Goal: Transaction & Acquisition: Download file/media

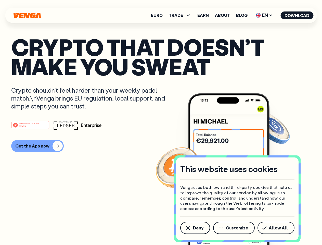
click at [161, 122] on div "#1 PRODUCT OF THE MONTH Web3" at bounding box center [160, 124] width 299 height 9
click at [195, 227] on span "Deny" at bounding box center [198, 227] width 10 height 4
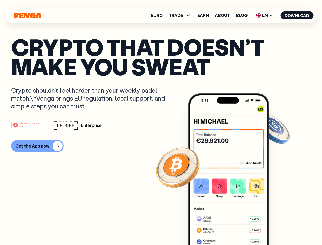
click at [234, 227] on img at bounding box center [229, 178] width 82 height 171
click at [277, 227] on article "Crypto that doesn’t make you sweat Crypto shouldn’t feel harder than your weekl…" at bounding box center [160, 132] width 299 height 191
click at [181, 15] on span "TRADE" at bounding box center [176, 15] width 14 height 4
click at [264, 15] on span "EN" at bounding box center [263, 15] width 21 height 8
click at [297, 15] on button "Download" at bounding box center [296, 15] width 33 height 8
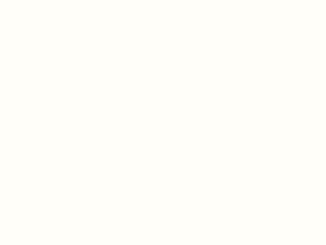
click at [37, 0] on html "This website uses cookies Venga uses both own and third-party cookies that help…" at bounding box center [163, 0] width 326 height 0
click at [31, 0] on html "This website uses cookies Venga uses both own and third-party cookies that help…" at bounding box center [163, 0] width 326 height 0
